Goal: Entertainment & Leisure: Consume media (video, audio)

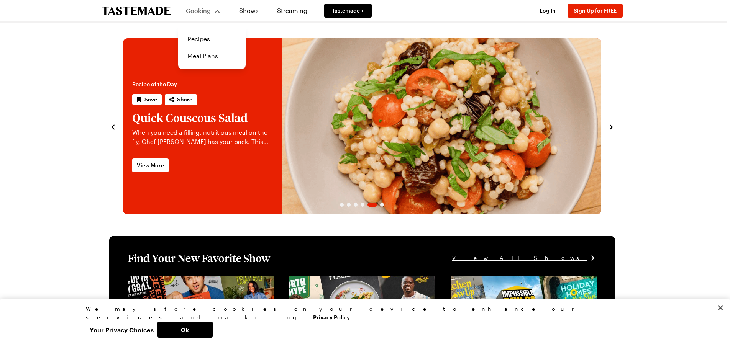
click at [214, 13] on div "Cooking" at bounding box center [203, 10] width 35 height 9
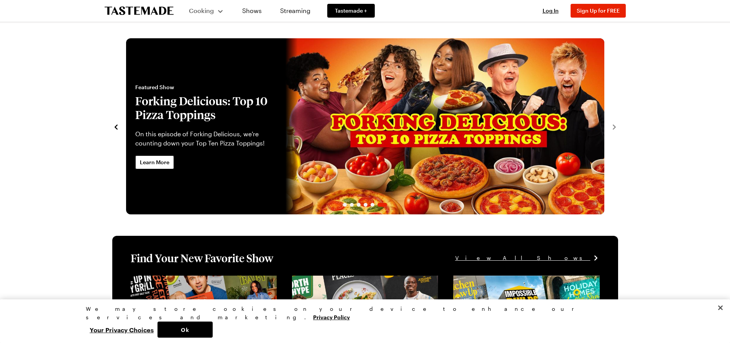
click at [218, 9] on div "Cooking" at bounding box center [206, 10] width 35 height 9
click at [202, 43] on link "Recipes" at bounding box center [215, 39] width 58 height 17
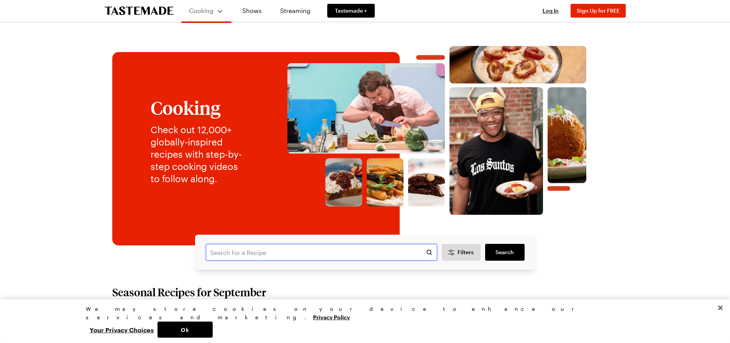
click at [316, 251] on input "text" at bounding box center [321, 252] width 231 height 17
type input "brunch"
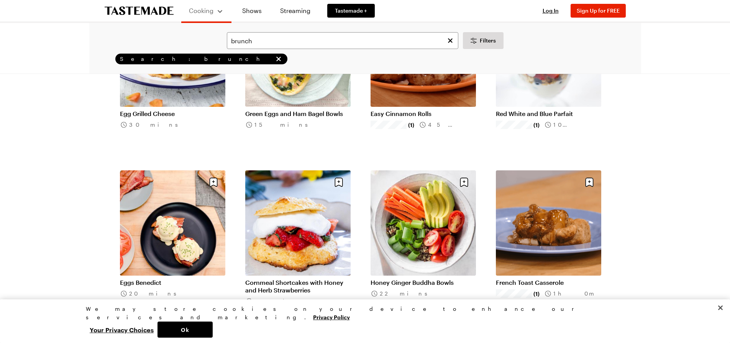
scroll to position [613, 0]
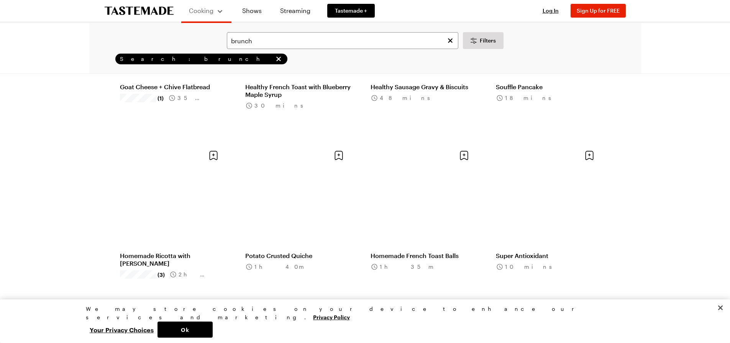
scroll to position [2181, 0]
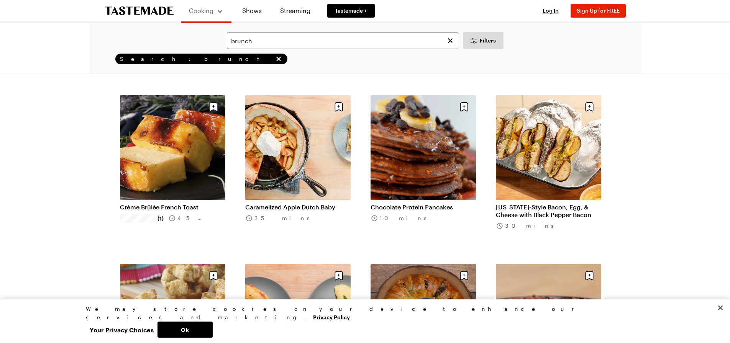
scroll to position [1530, 0]
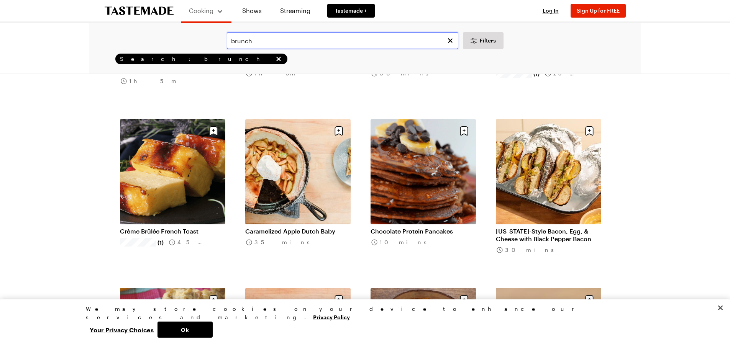
drag, startPoint x: 275, startPoint y: 44, endPoint x: 205, endPoint y: 44, distance: 69.8
click at [209, 44] on div "brunch Filters" at bounding box center [365, 40] width 530 height 17
type input "l"
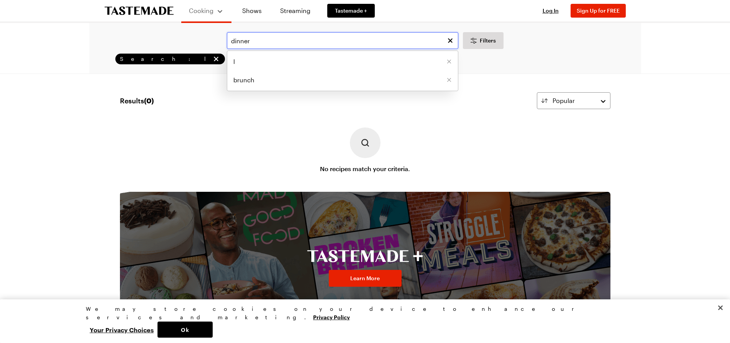
type input "dinner"
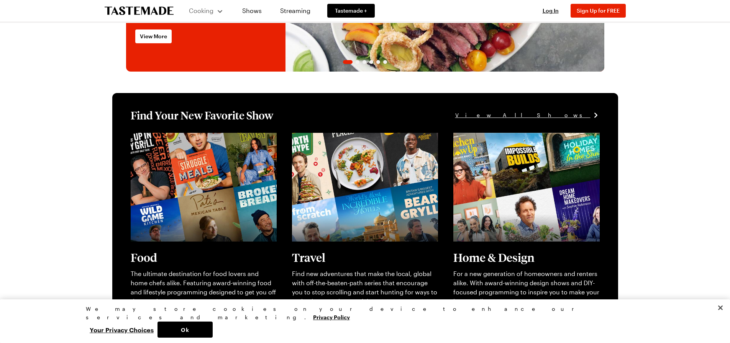
scroll to position [230, 0]
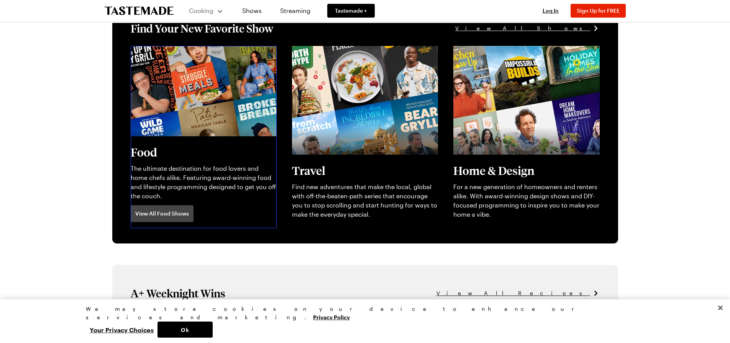
click at [194, 54] on link "View full content for [object Object]" at bounding box center [183, 50] width 105 height 7
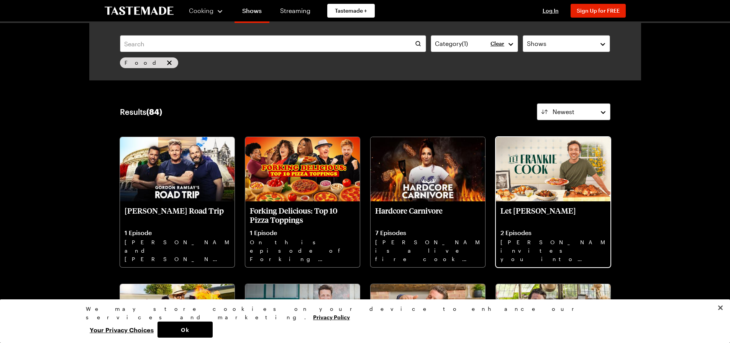
click at [552, 223] on div "Let [PERSON_NAME] 2 Episodes [PERSON_NAME] invites you into his home kitchen wh…" at bounding box center [553, 235] width 115 height 66
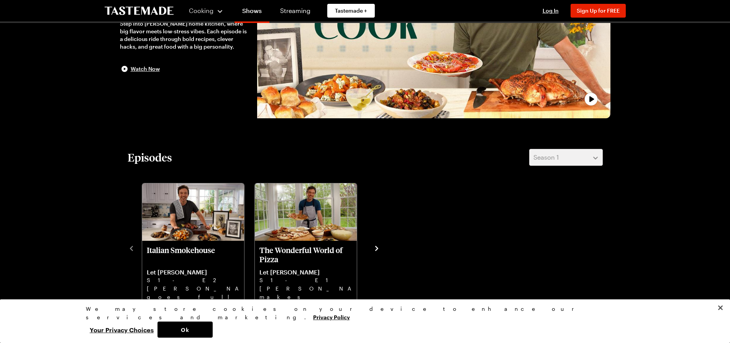
scroll to position [230, 0]
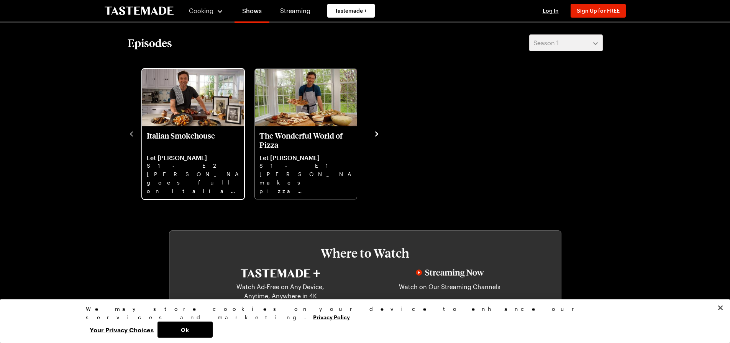
click at [190, 128] on div "Italian Smokehouse Let [PERSON_NAME] S1 - E2 [PERSON_NAME] goes full on Italian…" at bounding box center [193, 162] width 102 height 73
click at [183, 167] on p "S1 - E2" at bounding box center [193, 166] width 93 height 8
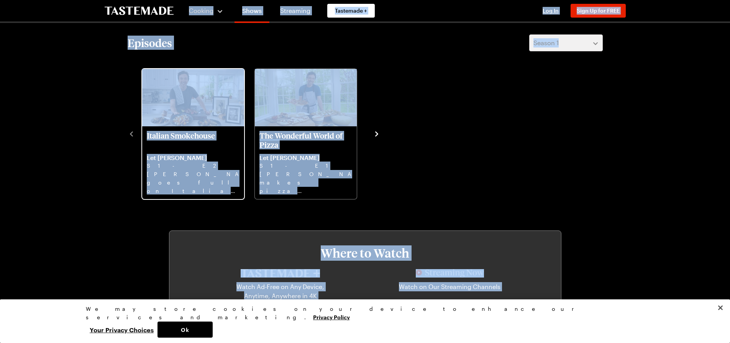
click at [176, 149] on link "Italian Smokehouse Let [PERSON_NAME] S1 - E2 [PERSON_NAME] goes full on Italian…" at bounding box center [193, 163] width 93 height 64
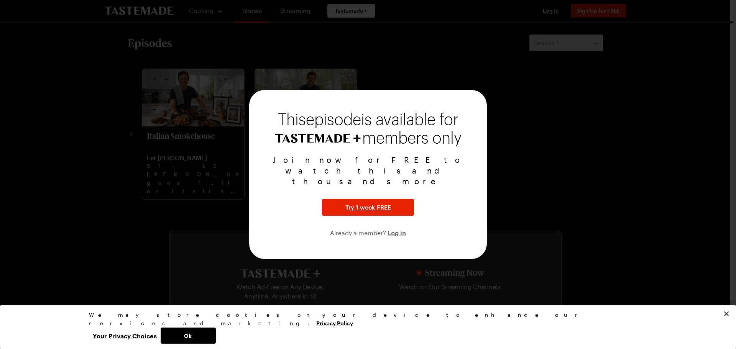
click at [176, 149] on div at bounding box center [368, 174] width 736 height 349
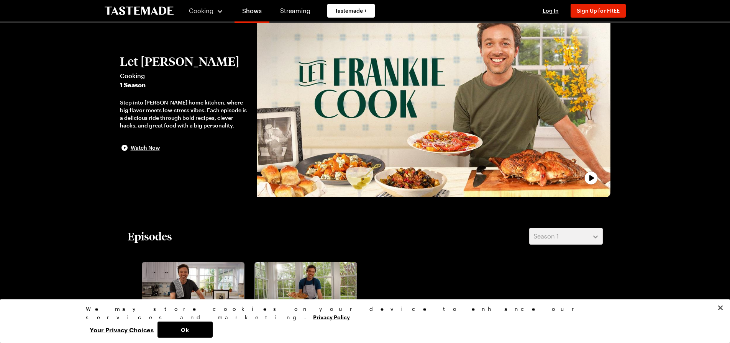
scroll to position [0, 0]
